Goal: Check status: Check status

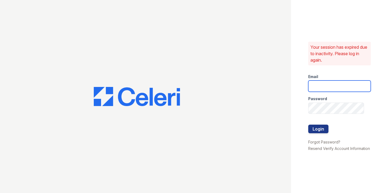
click at [325, 84] on input "email" at bounding box center [340, 86] width 63 height 11
type input "catherine@cobaltatl.com"
click at [325, 128] on button "Login" at bounding box center [319, 129] width 20 height 9
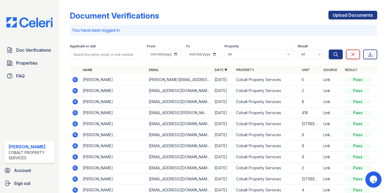
click at [74, 101] on icon at bounding box center [75, 102] width 6 height 6
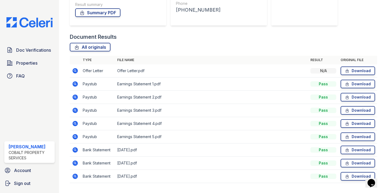
scroll to position [113, 0]
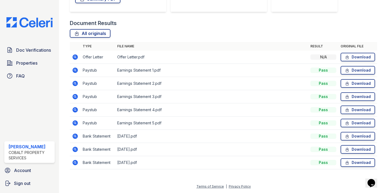
click at [74, 56] on icon at bounding box center [75, 56] width 5 height 5
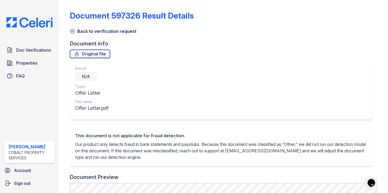
click at [72, 31] on icon at bounding box center [72, 31] width 5 height 5
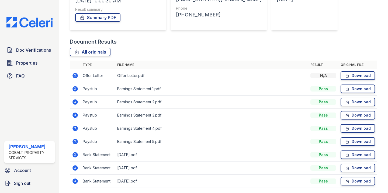
scroll to position [113, 0]
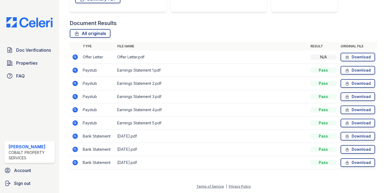
click at [76, 70] on icon at bounding box center [74, 69] width 1 height 1
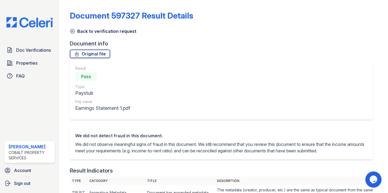
click at [72, 33] on icon at bounding box center [73, 31] width 4 height 4
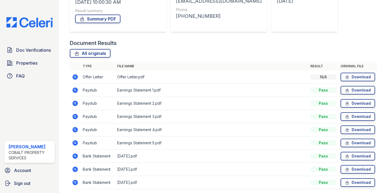
scroll to position [113, 0]
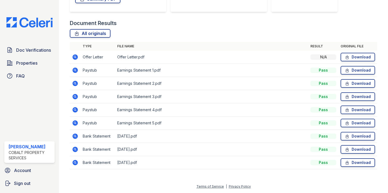
click at [75, 82] on icon at bounding box center [75, 83] width 5 height 5
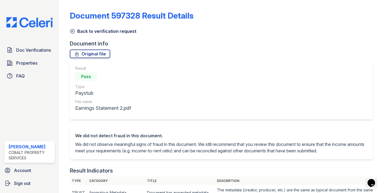
click at [72, 31] on icon at bounding box center [73, 31] width 4 height 4
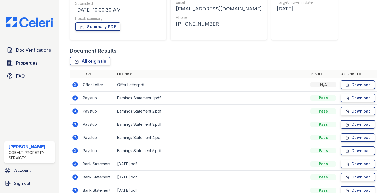
scroll to position [102, 0]
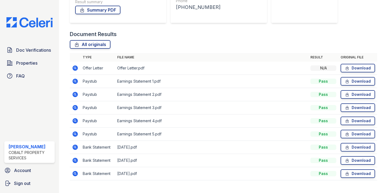
click at [74, 106] on icon at bounding box center [75, 107] width 5 height 5
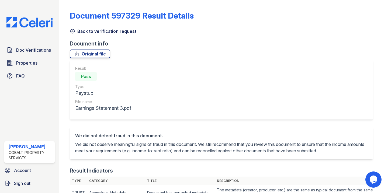
click at [72, 30] on icon at bounding box center [72, 31] width 5 height 5
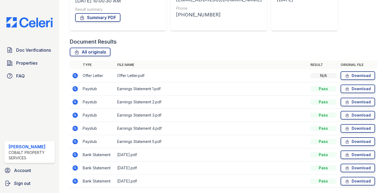
scroll to position [105, 0]
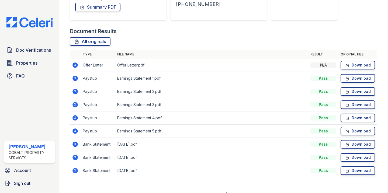
click at [74, 119] on icon at bounding box center [75, 117] width 5 height 5
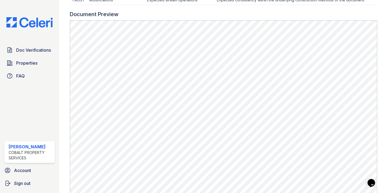
scroll to position [270, 0]
